Goal: Task Accomplishment & Management: Manage account settings

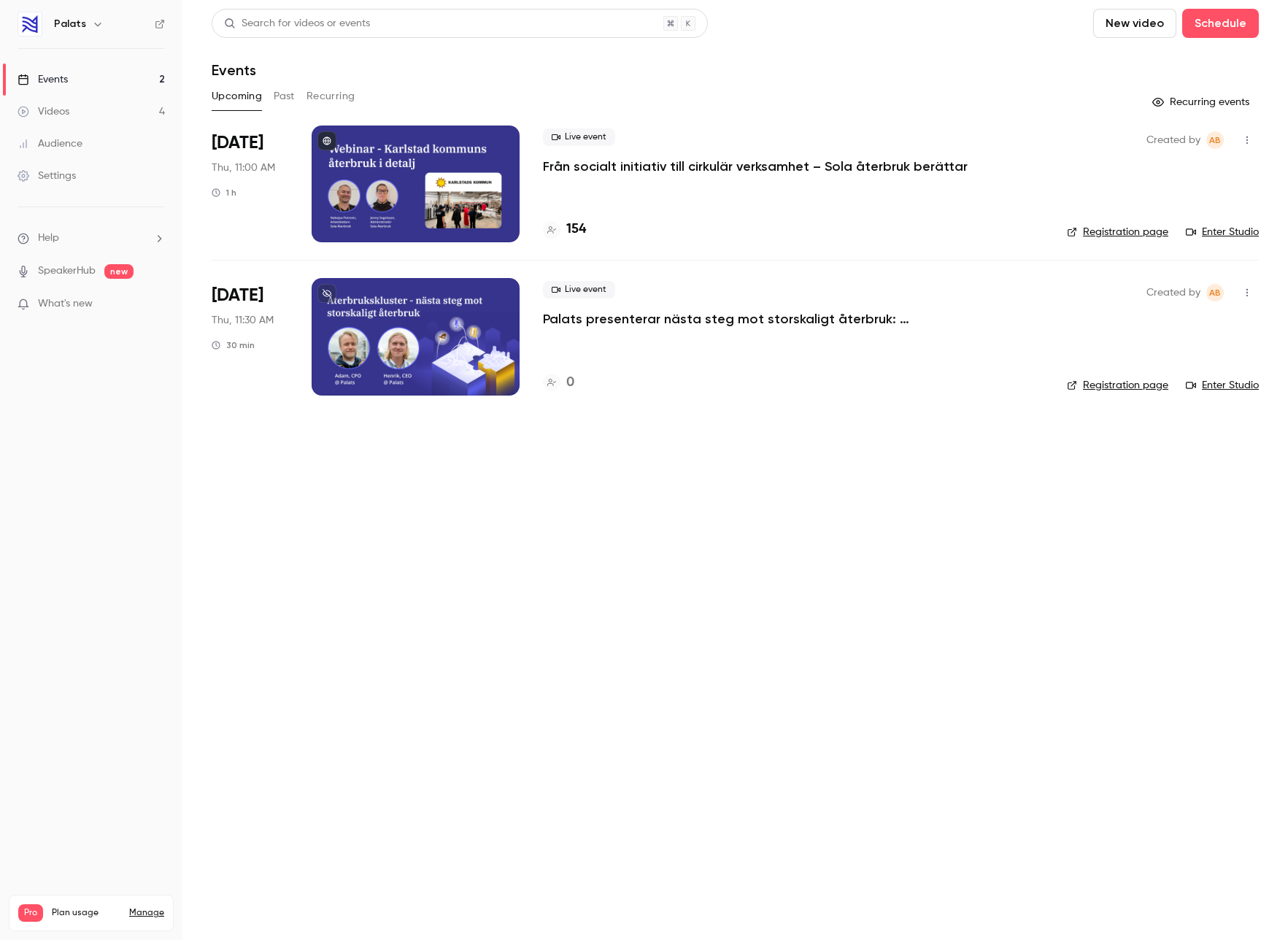
click at [637, 167] on p "Från socialt initiativ till cirkulär verksamhet – Sola återbruk berättar" at bounding box center [755, 166] width 425 height 18
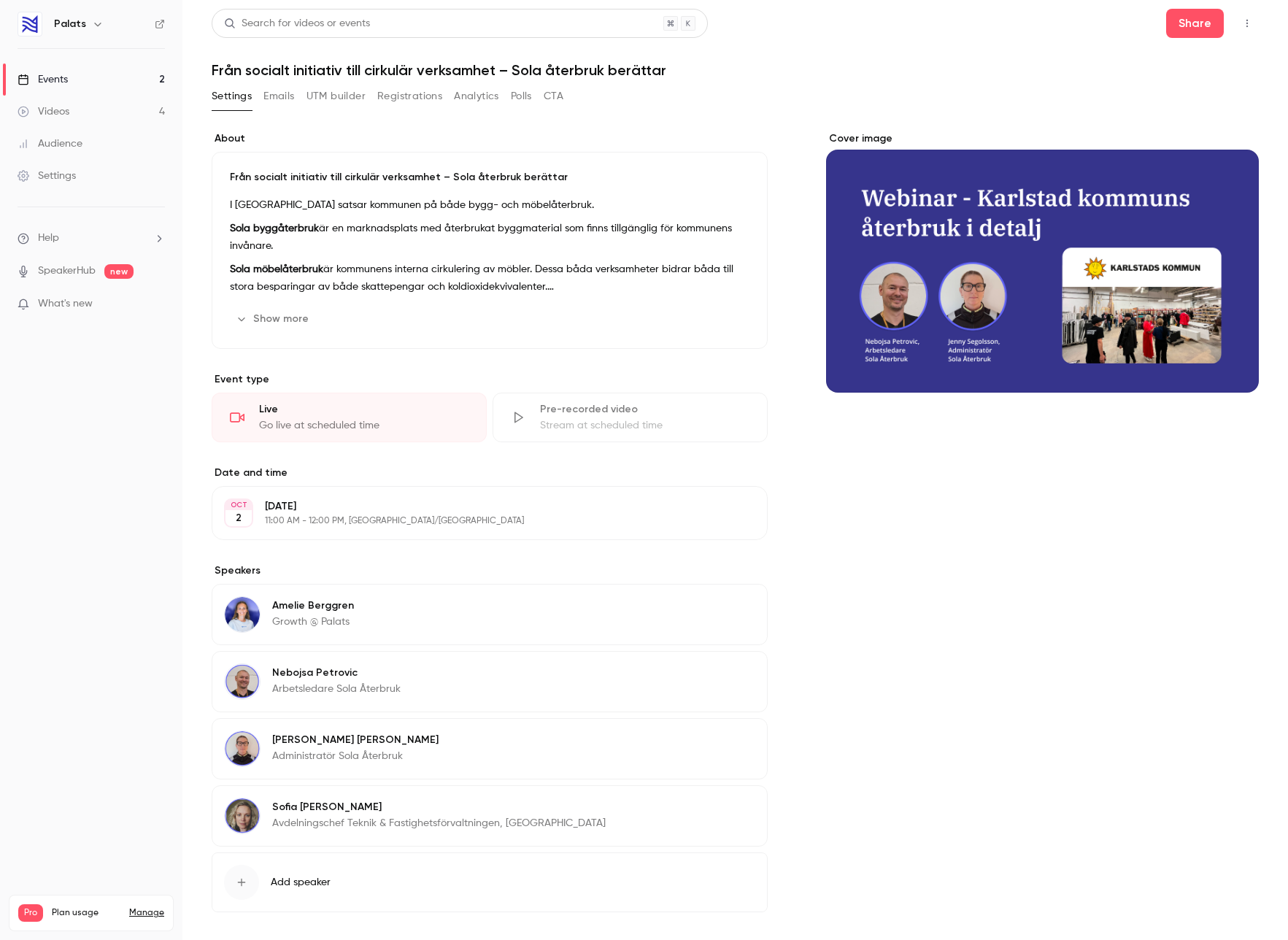
click at [380, 95] on button "Registrations" at bounding box center [410, 96] width 65 height 23
